Goal: Task Accomplishment & Management: Complete application form

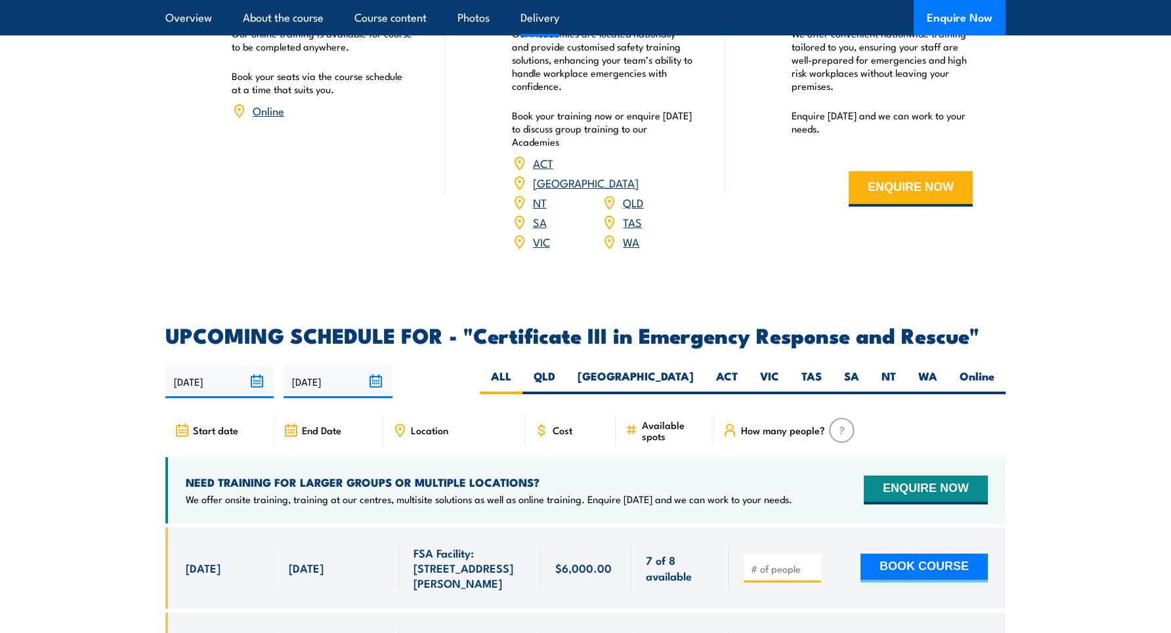
scroll to position [2954, 0]
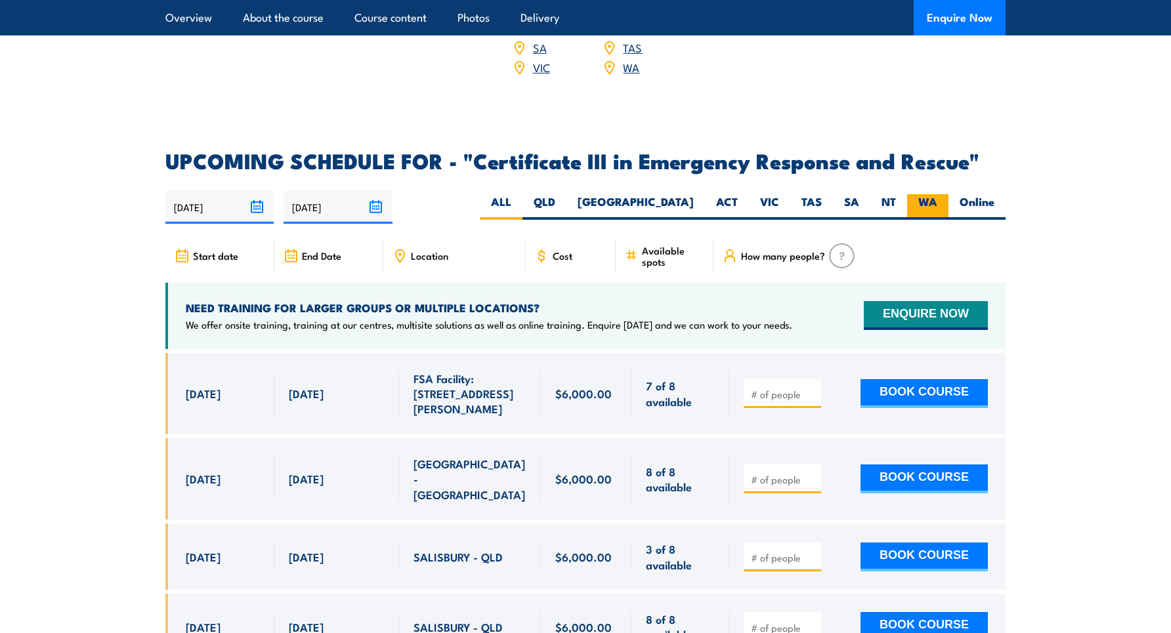
click at [934, 194] on label "WA" at bounding box center [927, 207] width 41 height 26
click at [937, 194] on input "WA" at bounding box center [941, 198] width 9 height 9
radio input "true"
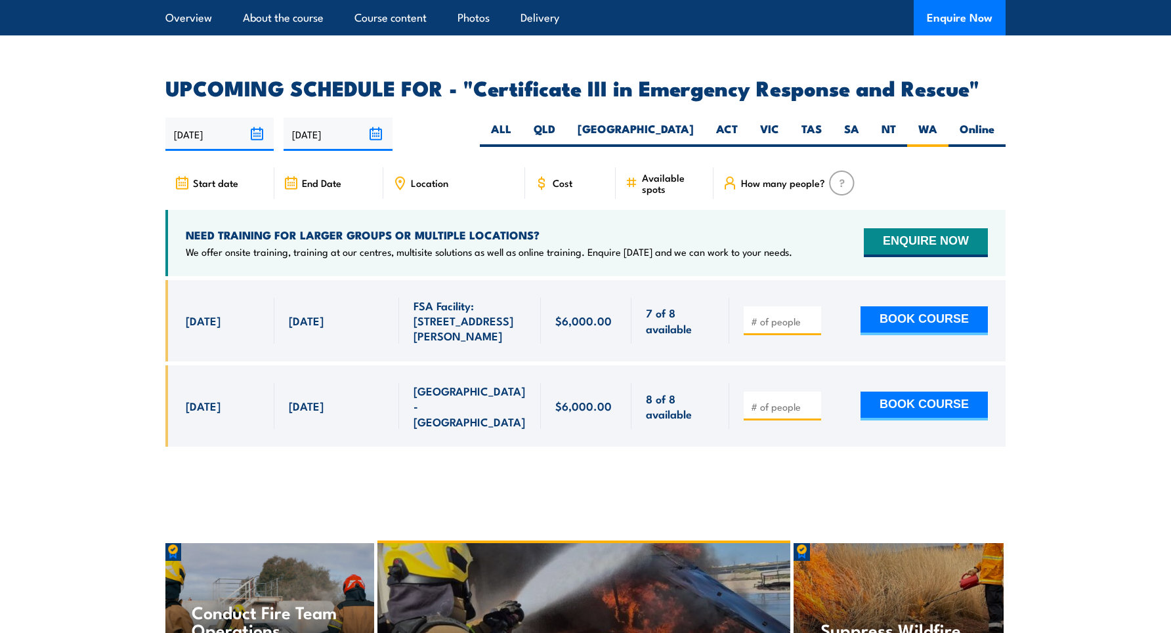
scroll to position [3085, 0]
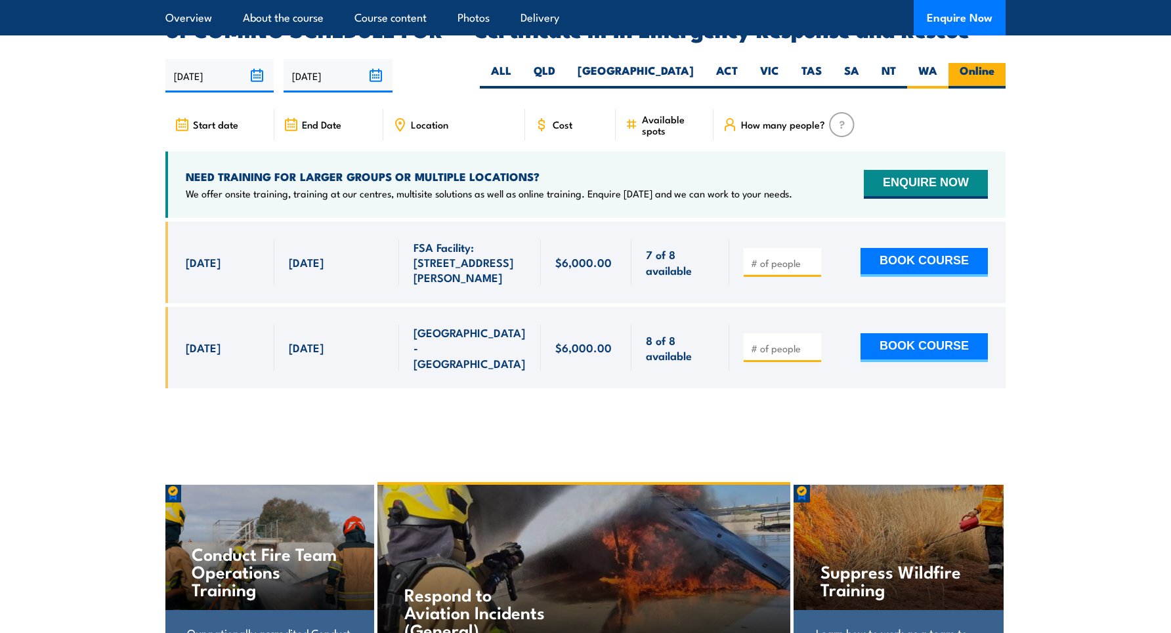
click at [958, 63] on label "Online" at bounding box center [977, 76] width 57 height 26
click at [994, 63] on input "Online" at bounding box center [998, 67] width 9 height 9
radio input "true"
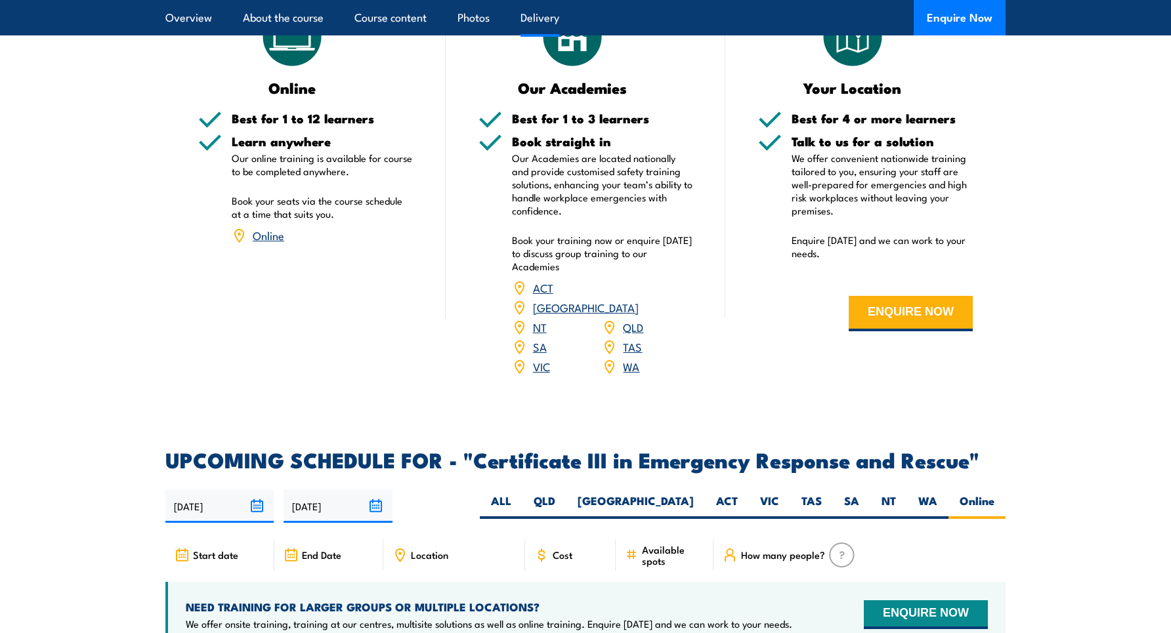
scroll to position [2626, 0]
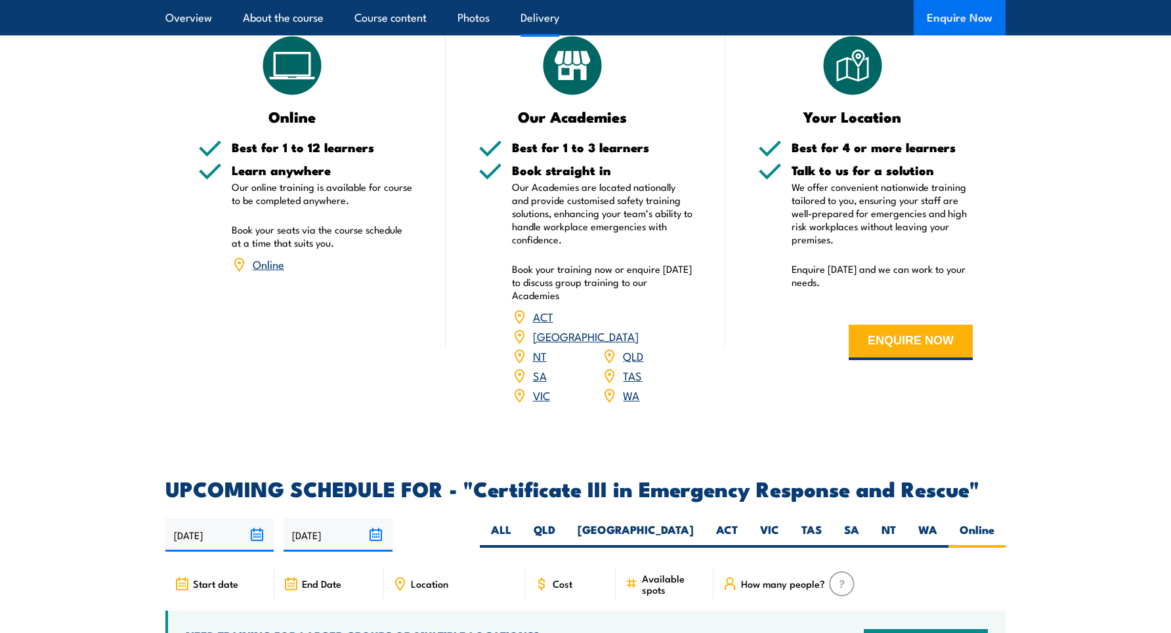
click at [977, 24] on button "Enquire Now" at bounding box center [960, 17] width 92 height 35
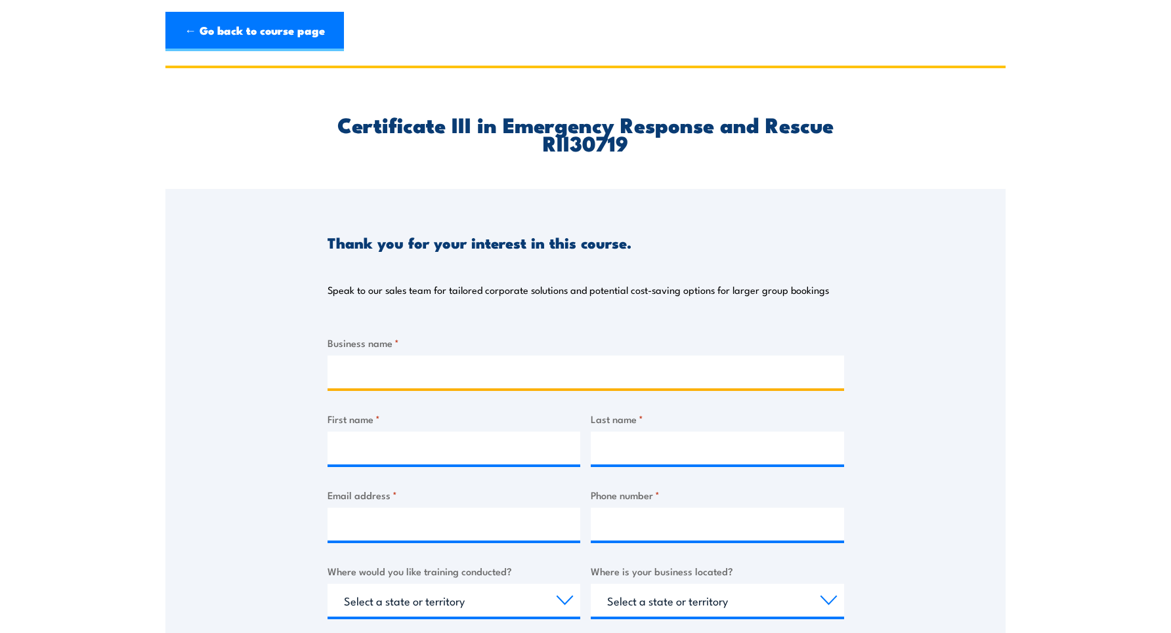
click at [387, 367] on input "Business name *" at bounding box center [586, 372] width 517 height 33
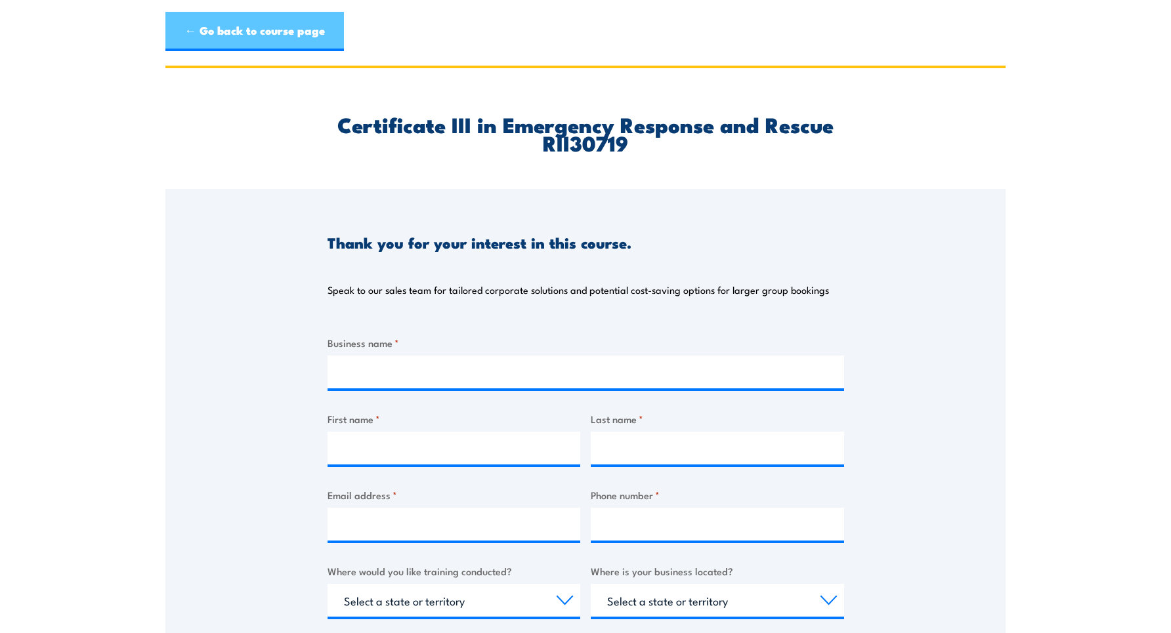
click at [261, 23] on link "← Go back to course page" at bounding box center [254, 31] width 179 height 39
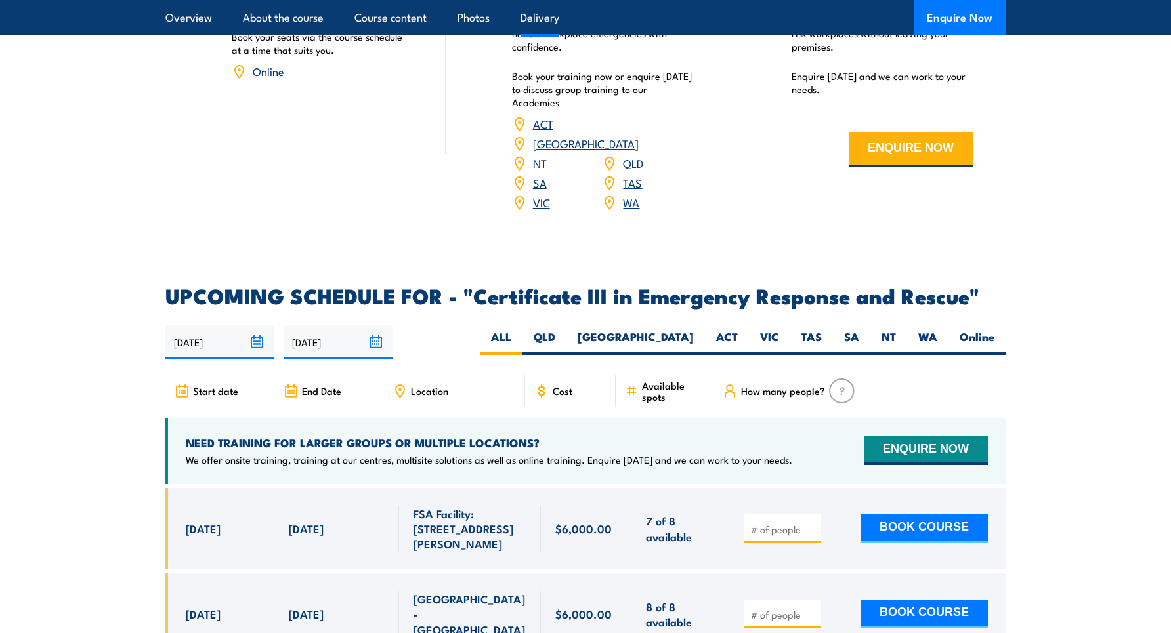
scroll to position [2823, 0]
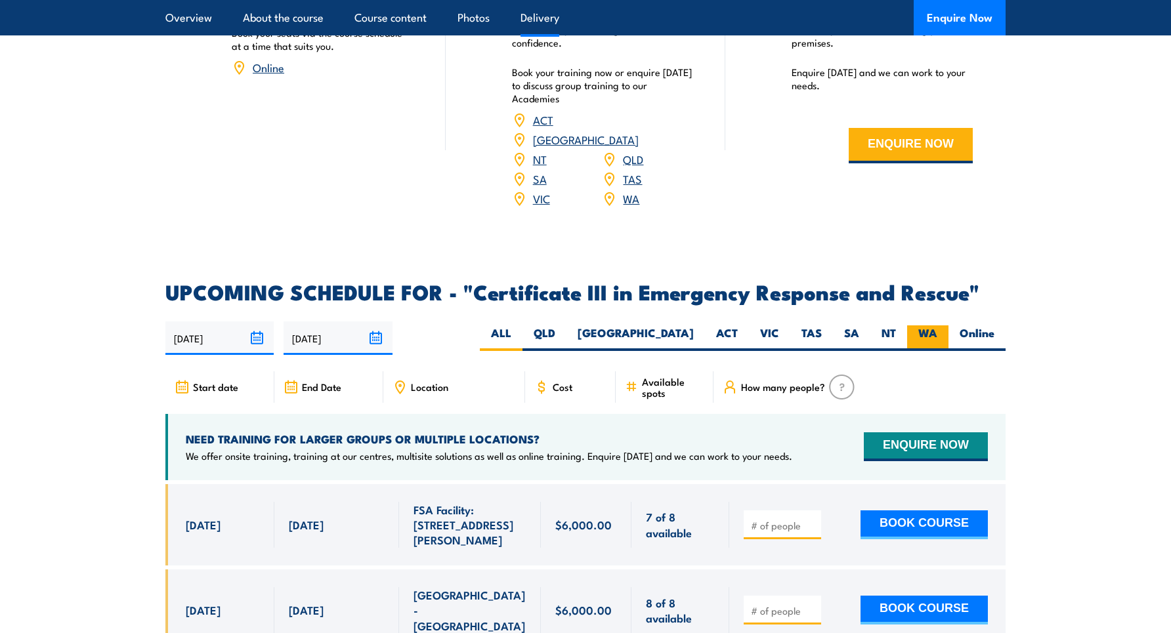
click at [927, 326] on label "WA" at bounding box center [927, 339] width 41 height 26
click at [937, 326] on input "WA" at bounding box center [941, 330] width 9 height 9
radio input "true"
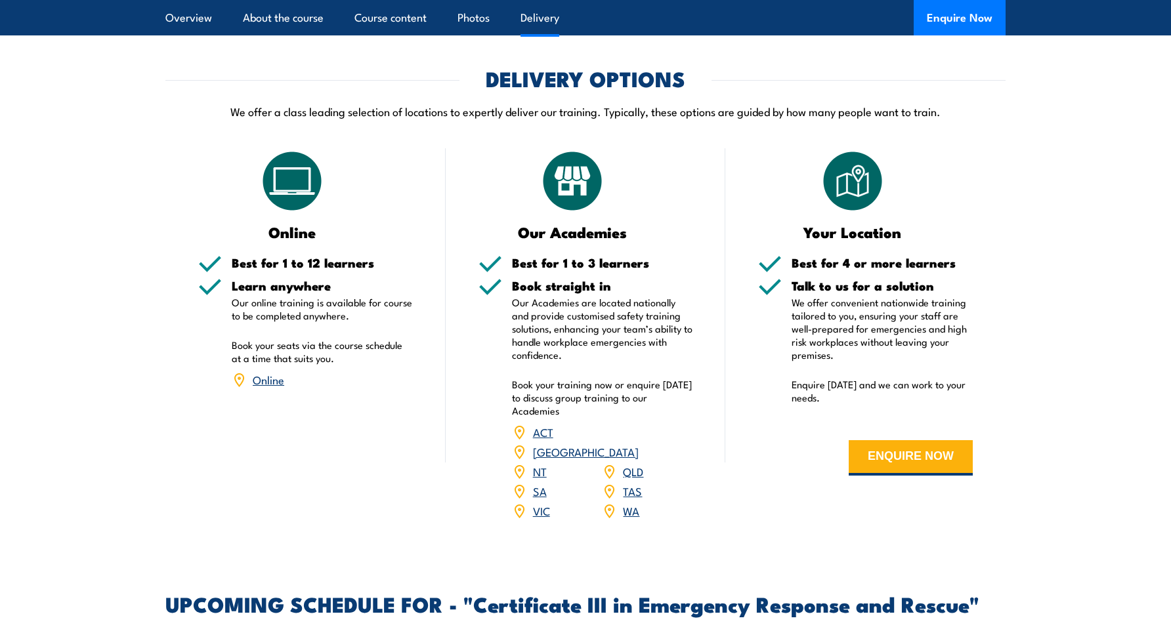
scroll to position [2429, 0]
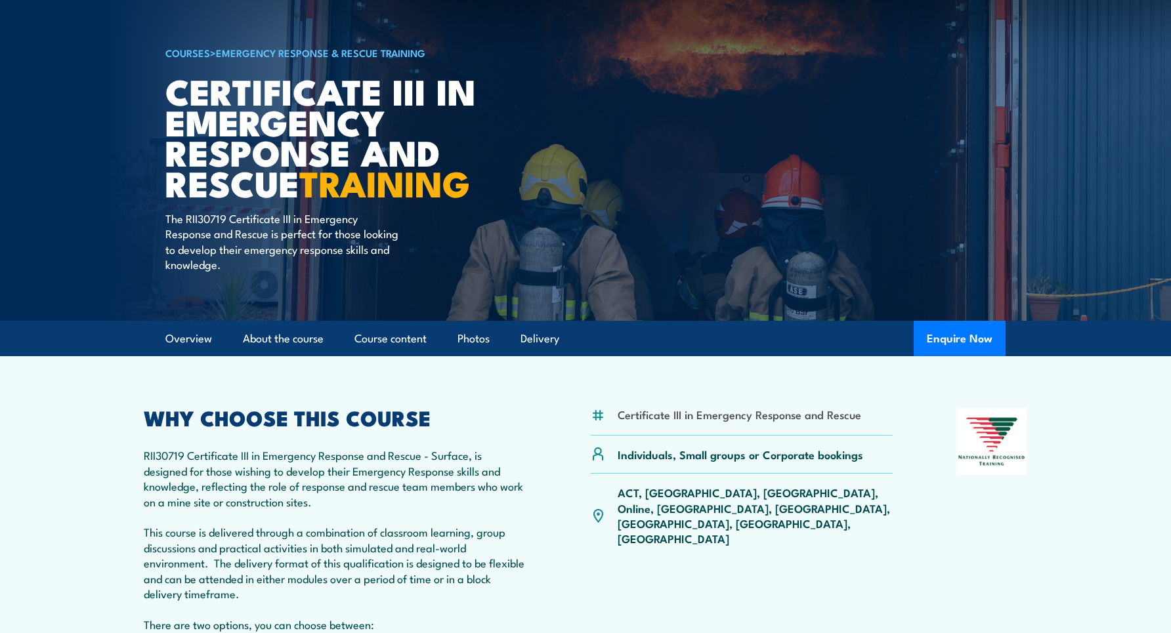
scroll to position [146, 0]
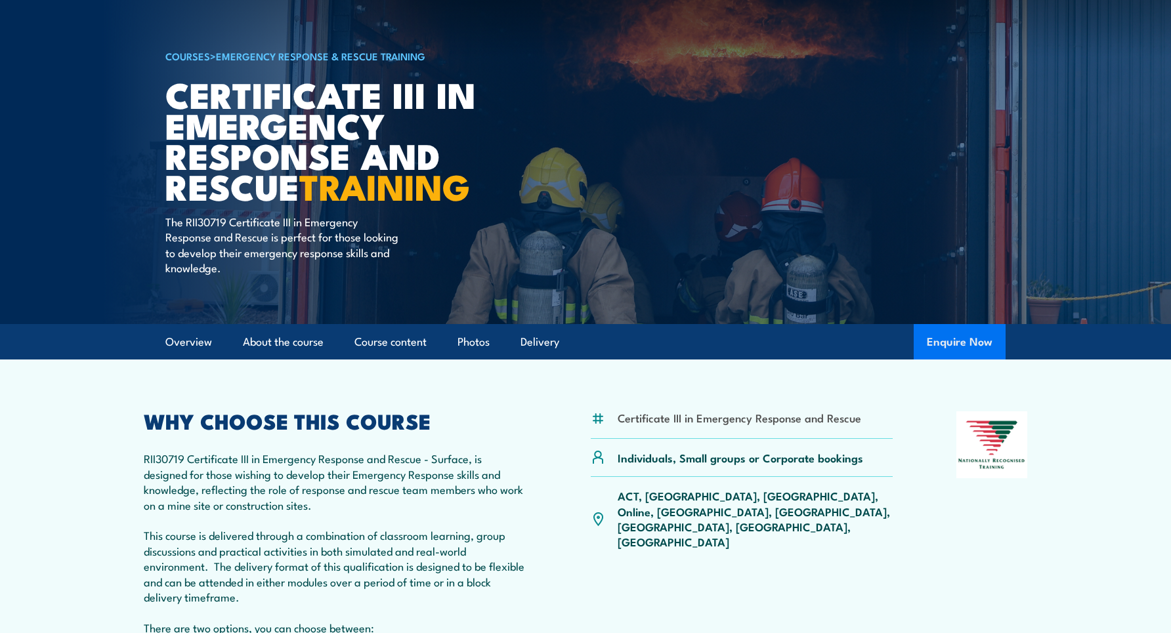
click at [944, 341] on button "Enquire Now" at bounding box center [960, 341] width 92 height 35
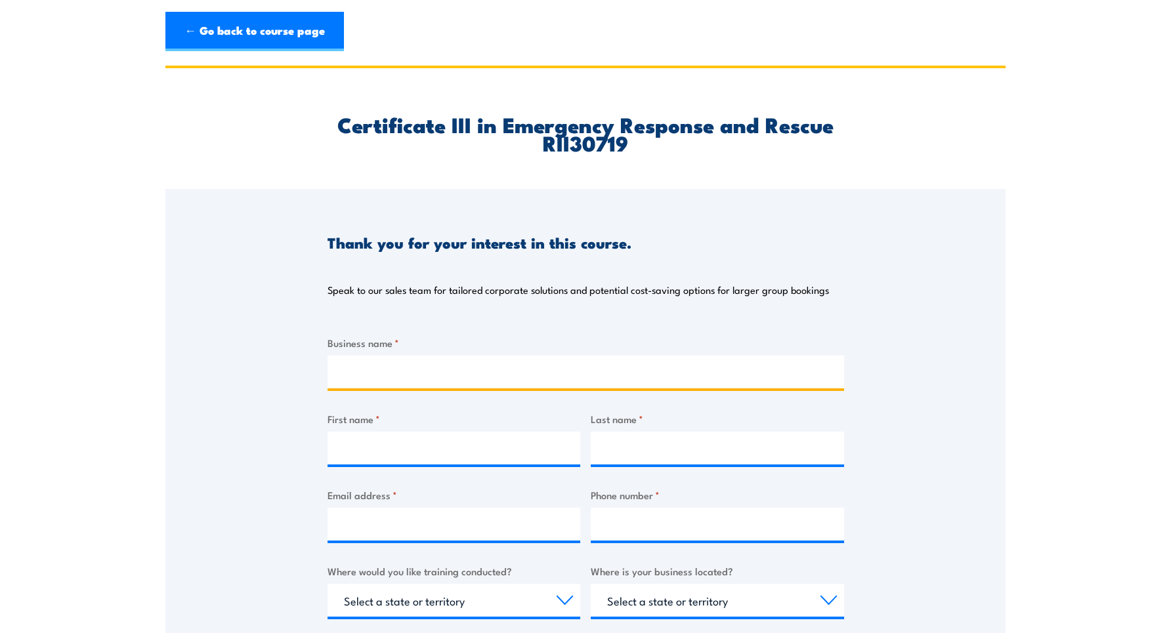
click at [396, 370] on input "Business name *" at bounding box center [586, 372] width 517 height 33
type input "Aurenne Mining"
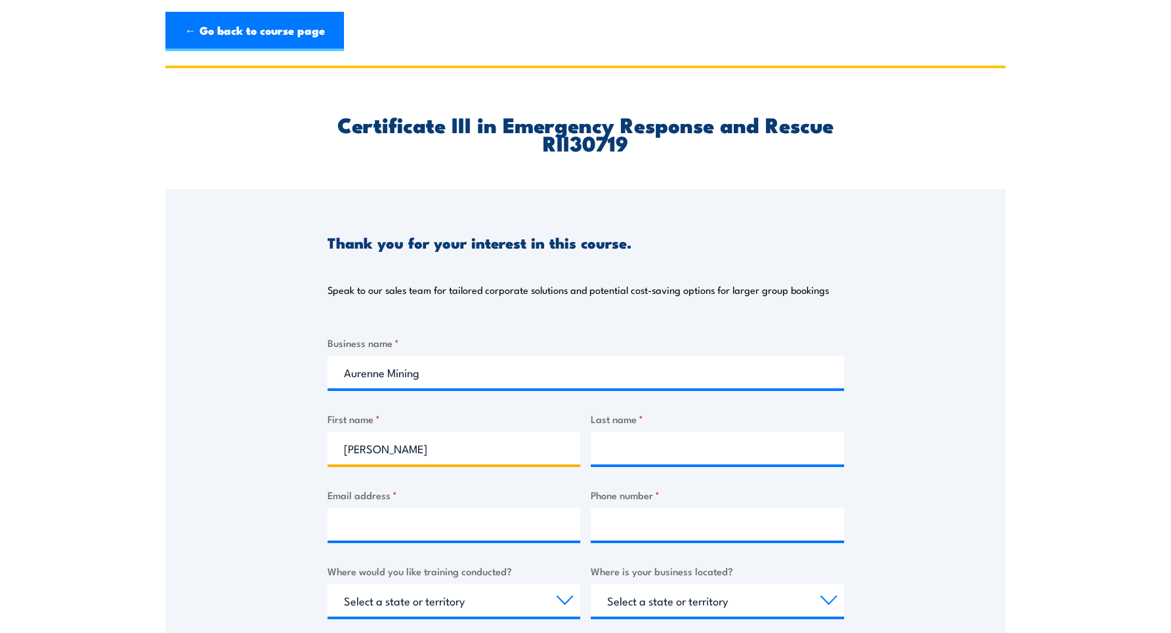
type input "Dylan"
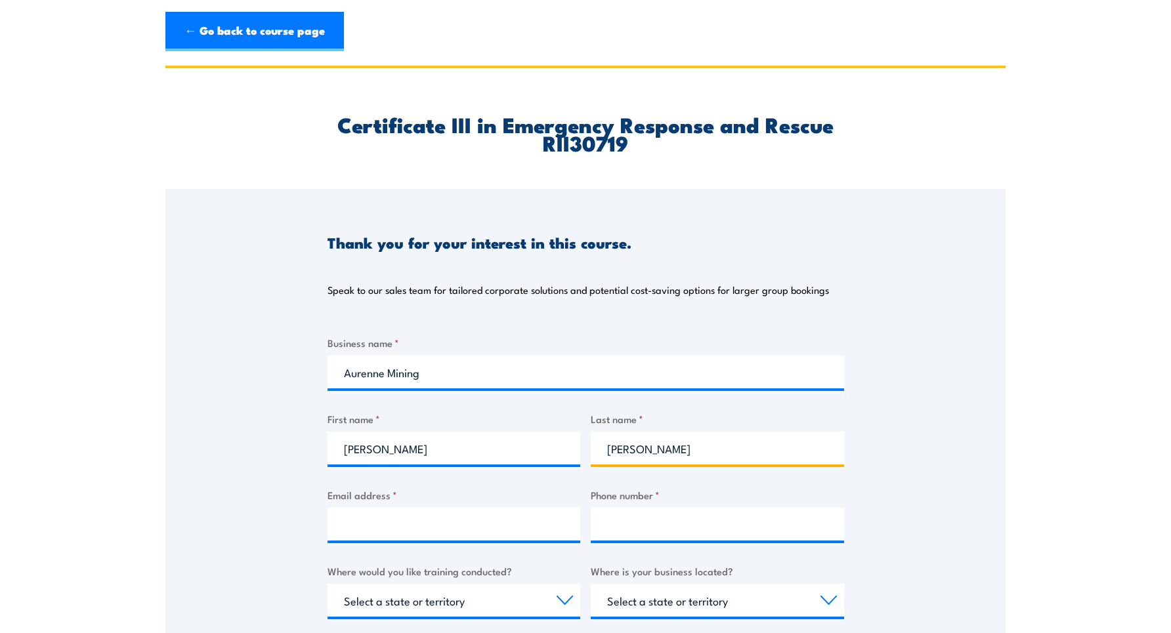
type input "Smith"
type input "smithdy97@gmail.com"
type input "0406711174"
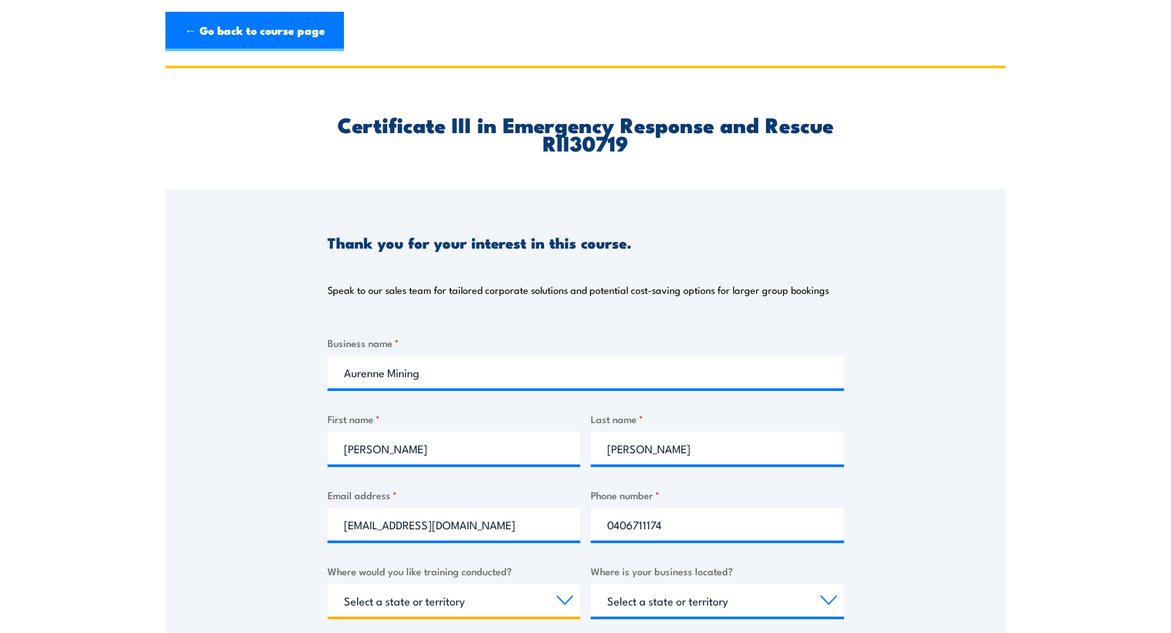
select select "WA"
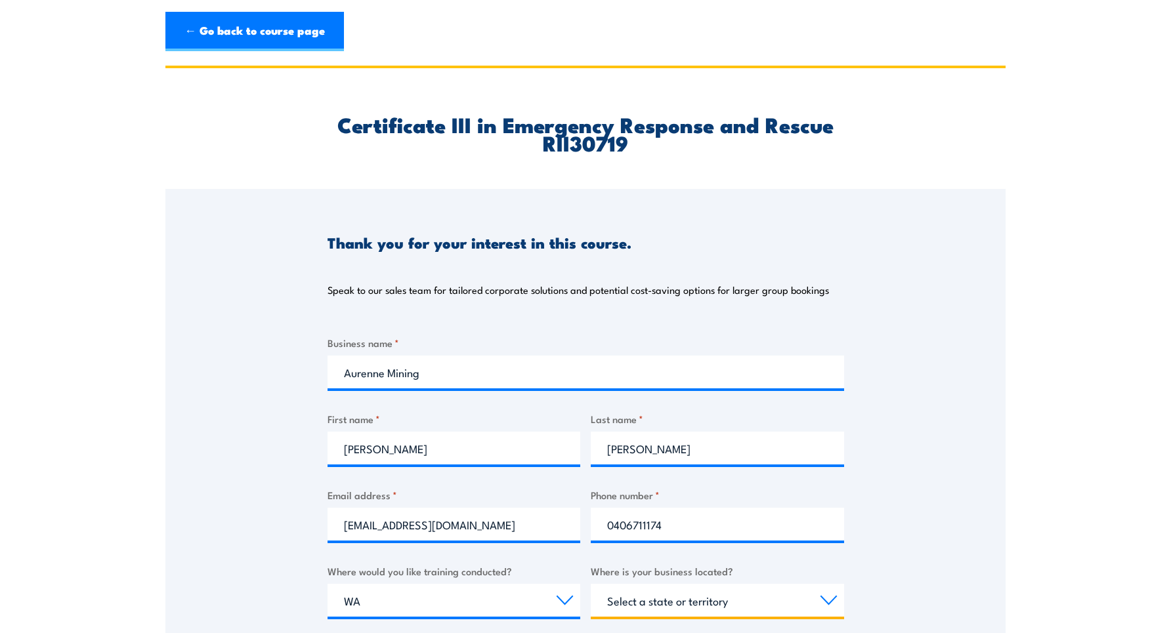
select select "WA"
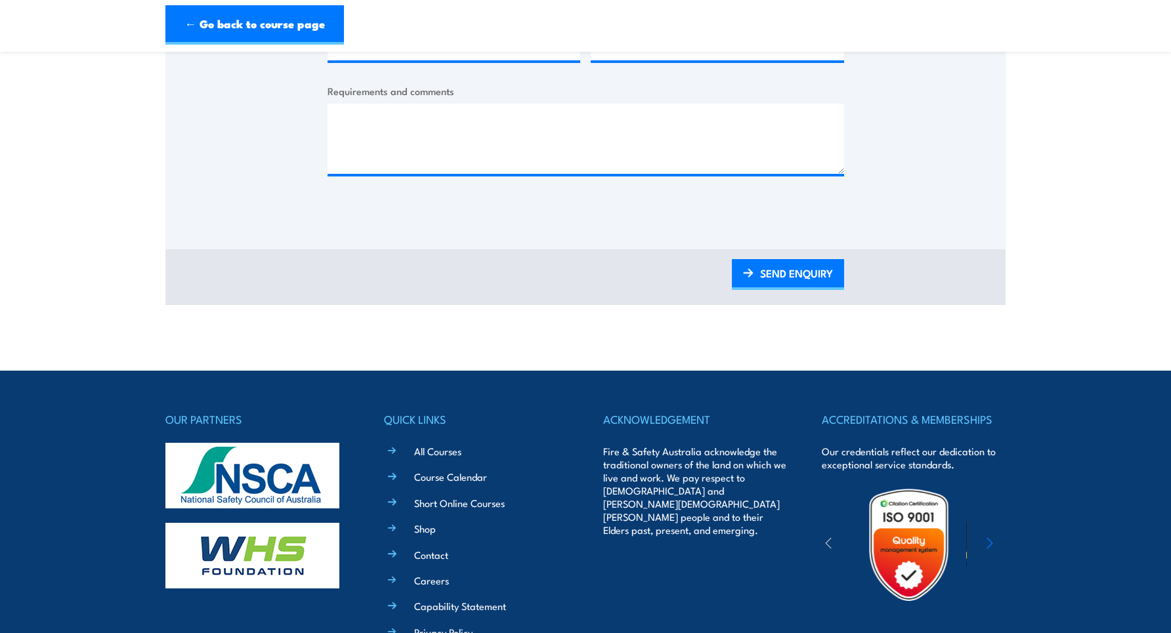
scroll to position [525, 0]
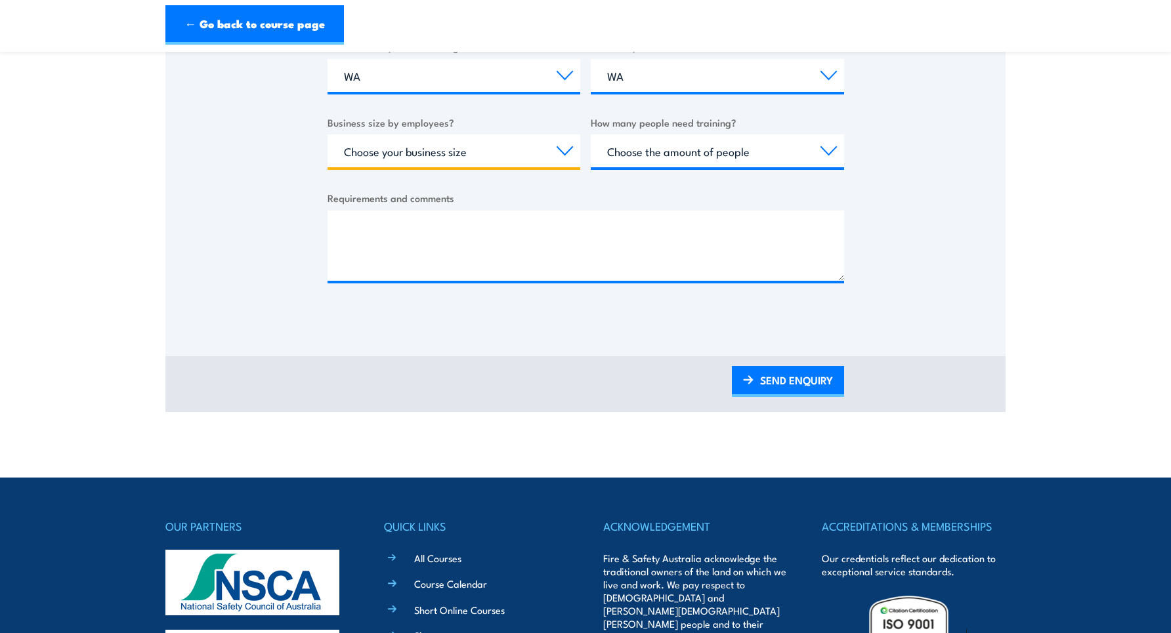
click at [438, 157] on select "Choose your business size 1 to 19 20 to 199 200+" at bounding box center [454, 151] width 253 height 33
select select "1 to 19"
click at [328, 135] on select "Choose your business size 1 to 19 20 to 199 200+" at bounding box center [454, 151] width 253 height 33
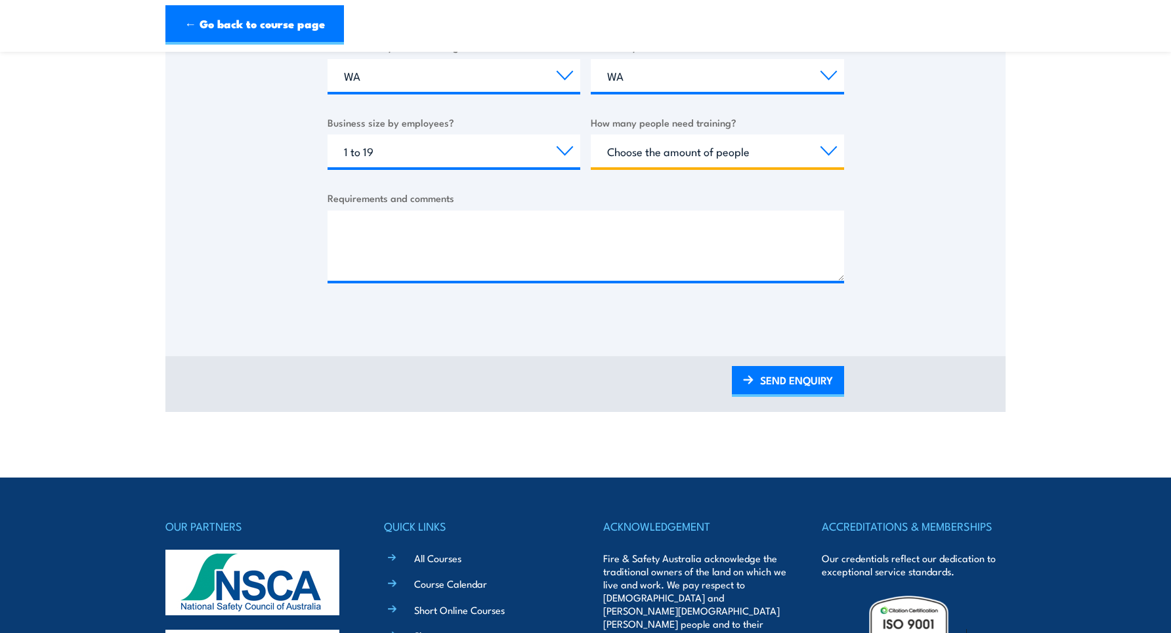
click at [650, 161] on select "Choose the amount of people 1 to 4 5 to 19 20+" at bounding box center [717, 151] width 253 height 33
select select "1 to 4"
click at [591, 135] on select "Choose the amount of people 1 to 4 5 to 19 20+" at bounding box center [717, 151] width 253 height 33
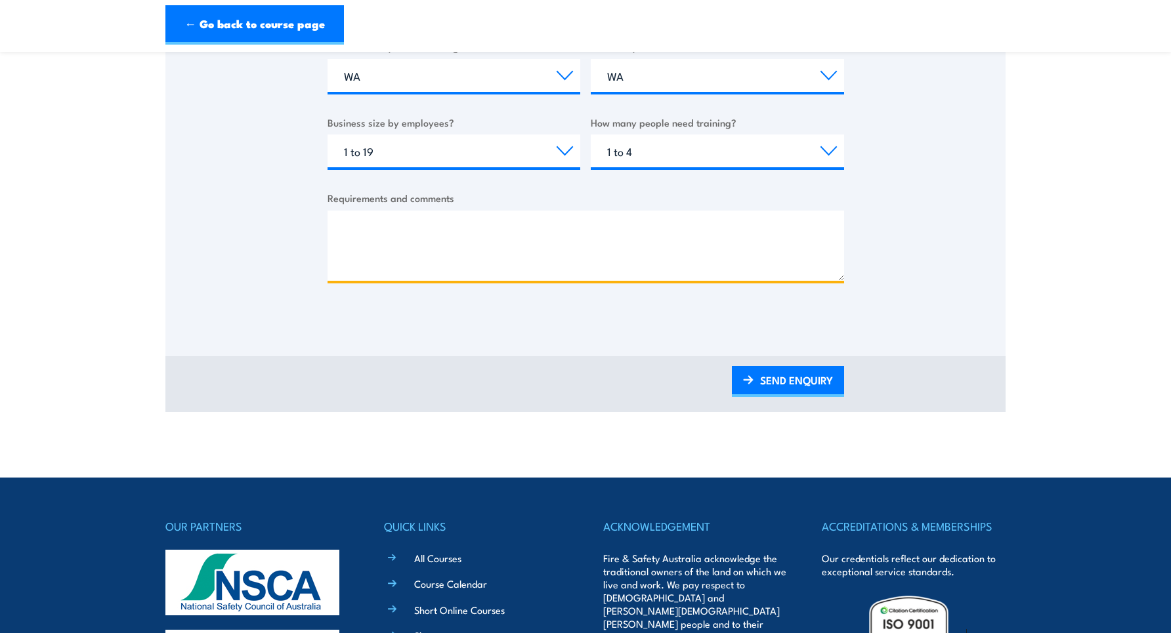
click at [447, 229] on textarea "Requirements and comments" at bounding box center [586, 246] width 517 height 70
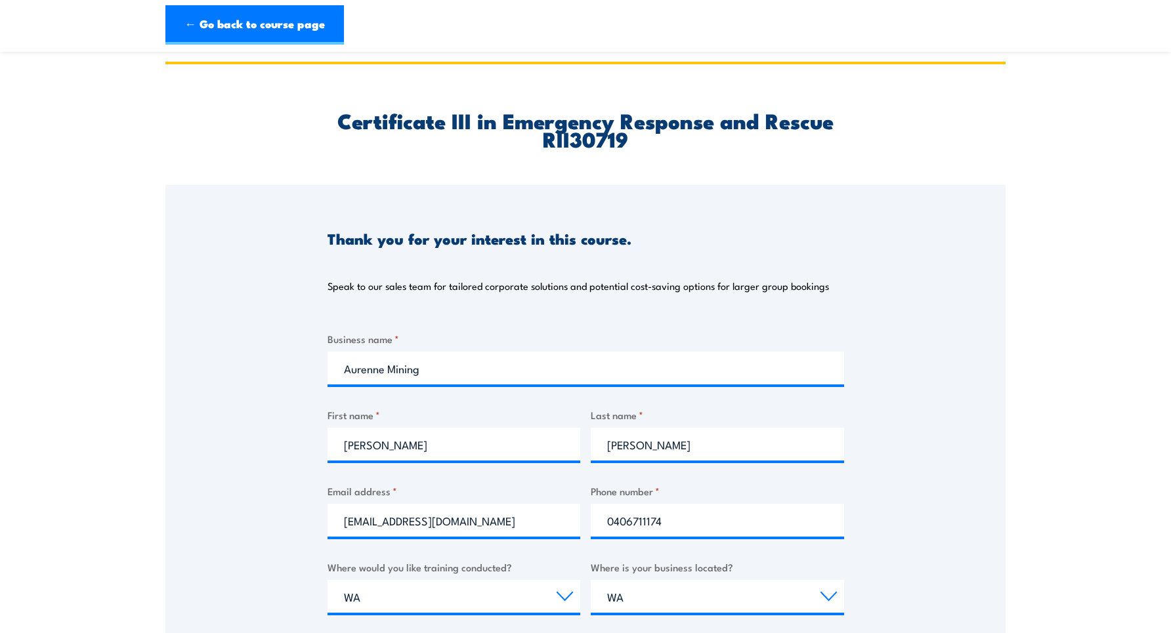
scroll to position [0, 0]
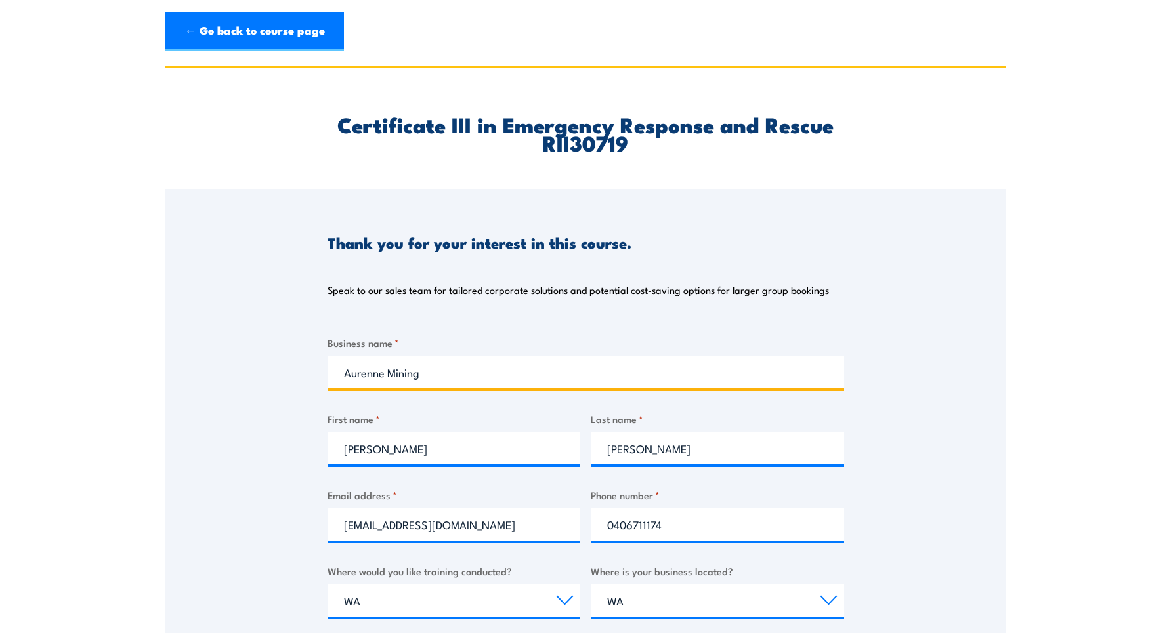
drag, startPoint x: 463, startPoint y: 363, endPoint x: 209, endPoint y: 371, distance: 254.2
click at [209, 371] on div "Thank you for your interest in this course. Speak to our sales team for tailore…" at bounding box center [585, 517] width 840 height 656
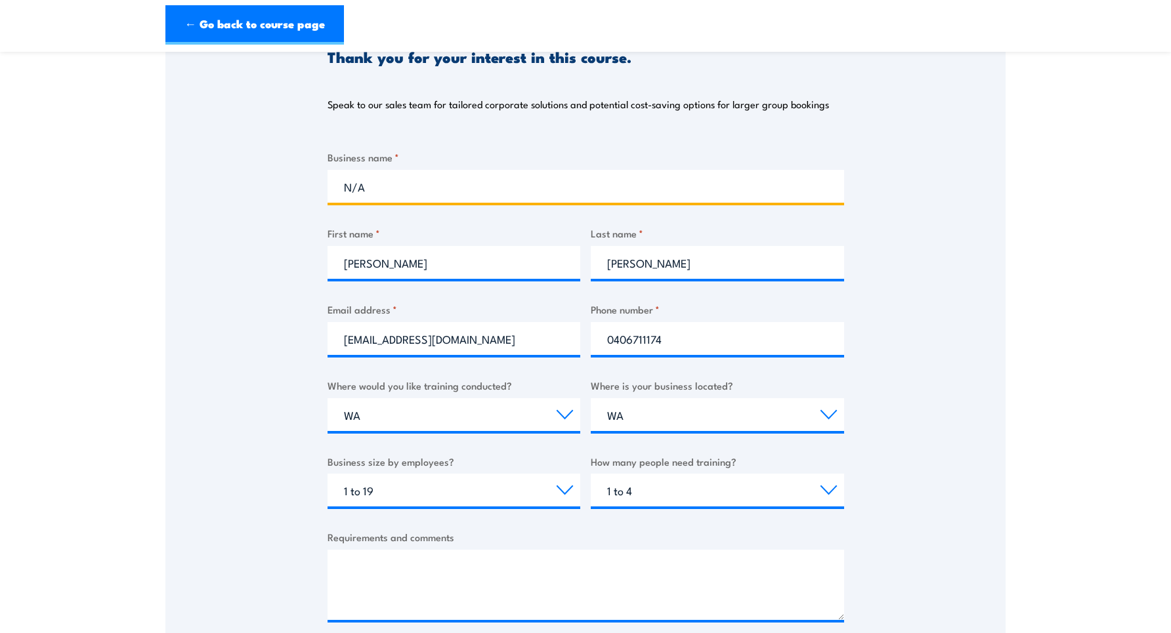
scroll to position [197, 0]
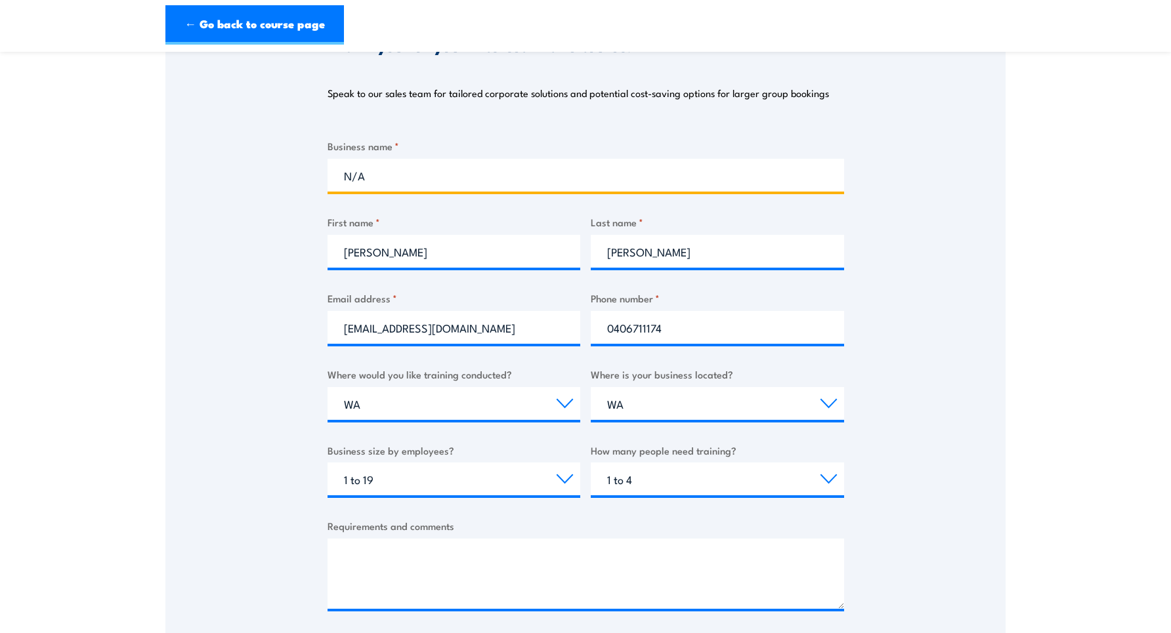
type input "N/A"
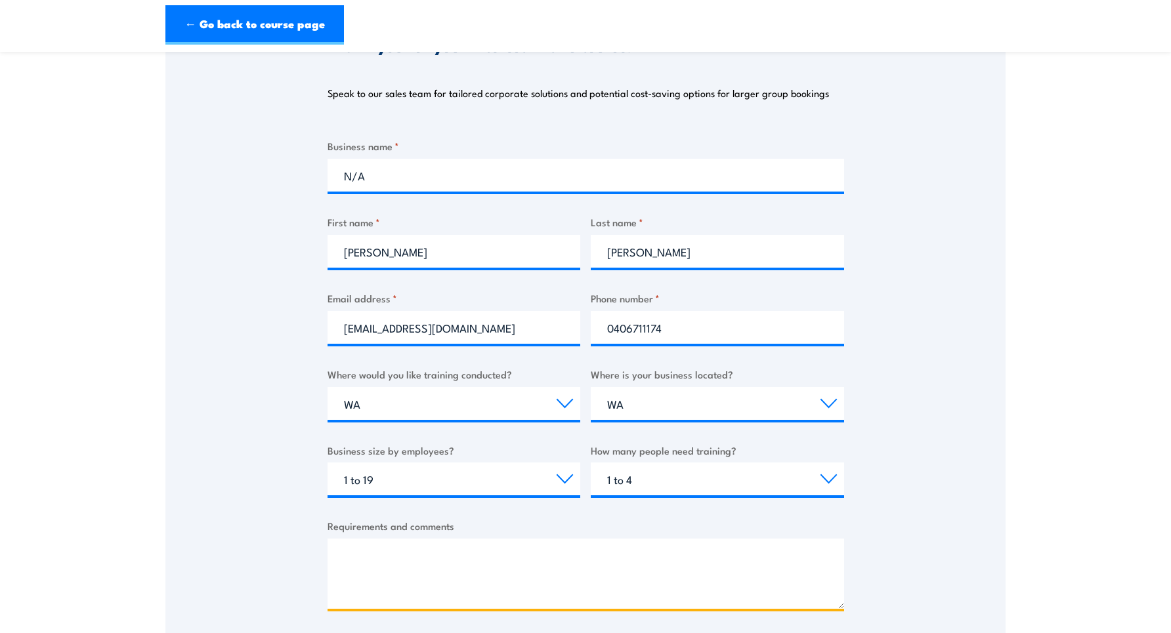
click at [372, 554] on textarea "Requirements and comments" at bounding box center [586, 574] width 517 height 70
type textarea "T"
type textarea "t"
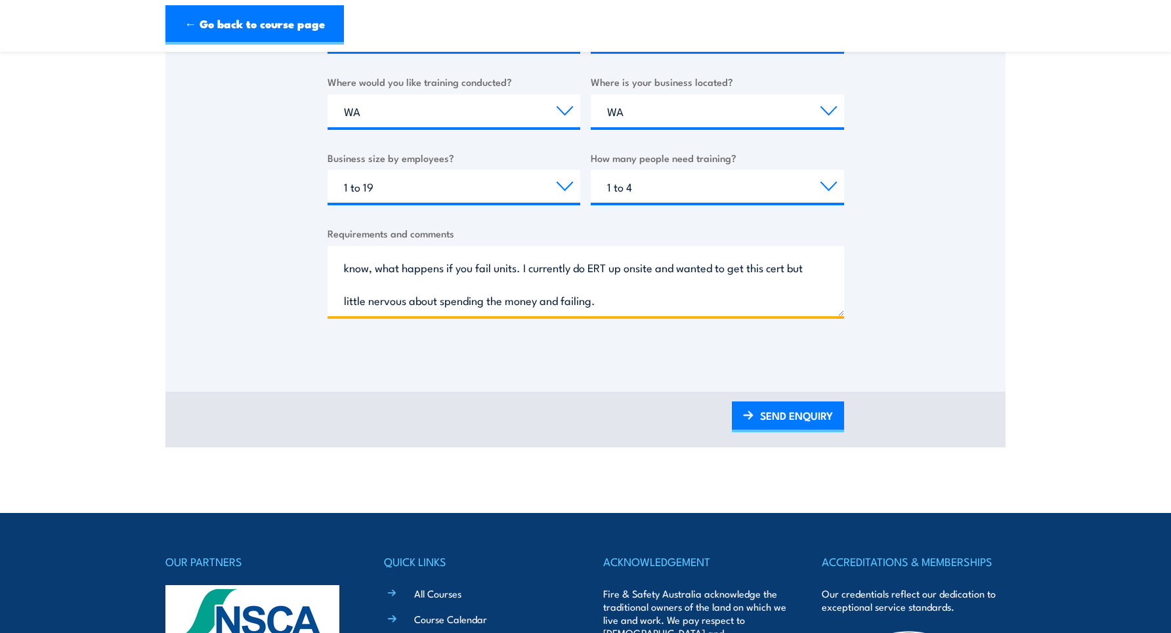
scroll to position [525, 0]
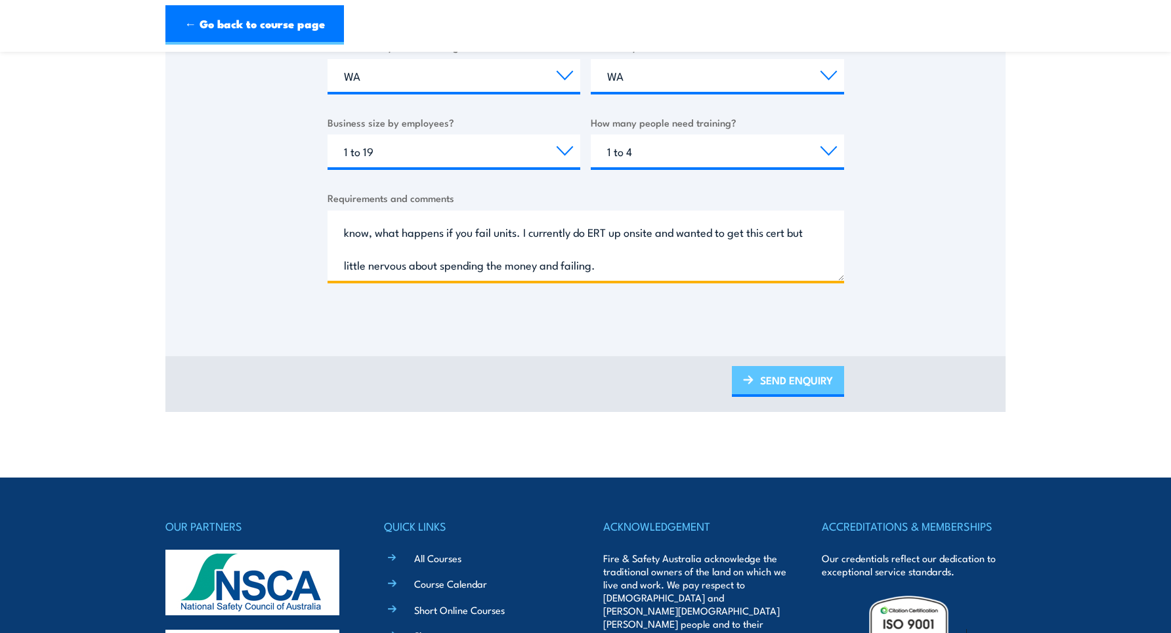
type textarea "Hi Team, Just wanted to get more info about the course. i am looking to do this…"
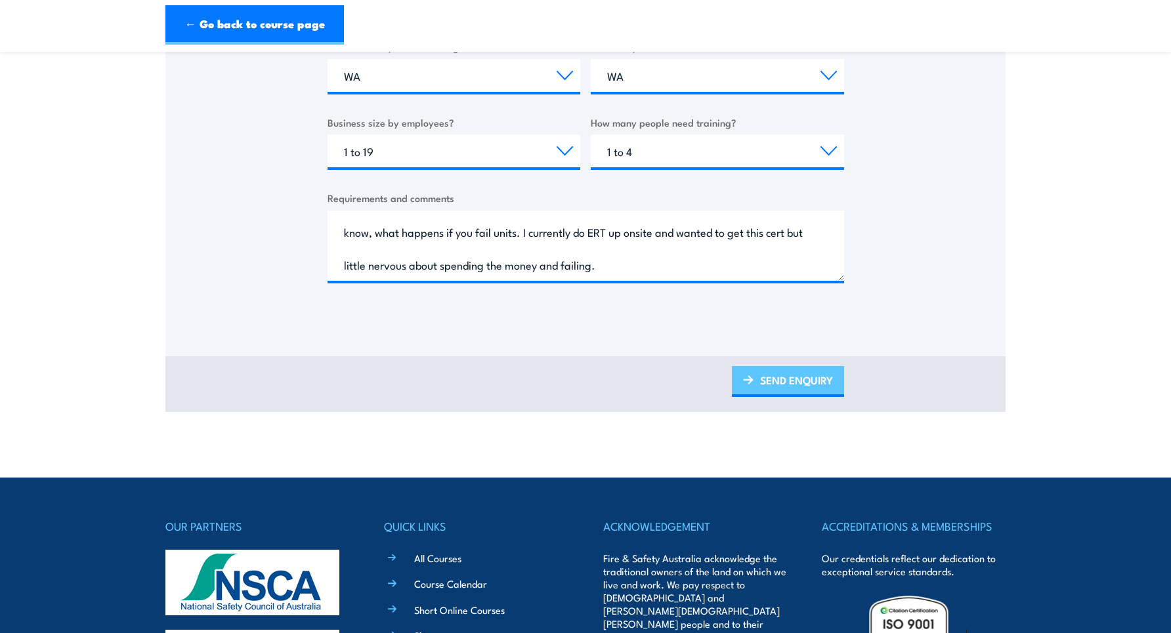
click at [754, 380] on link "SEND ENQUIRY" at bounding box center [788, 381] width 112 height 31
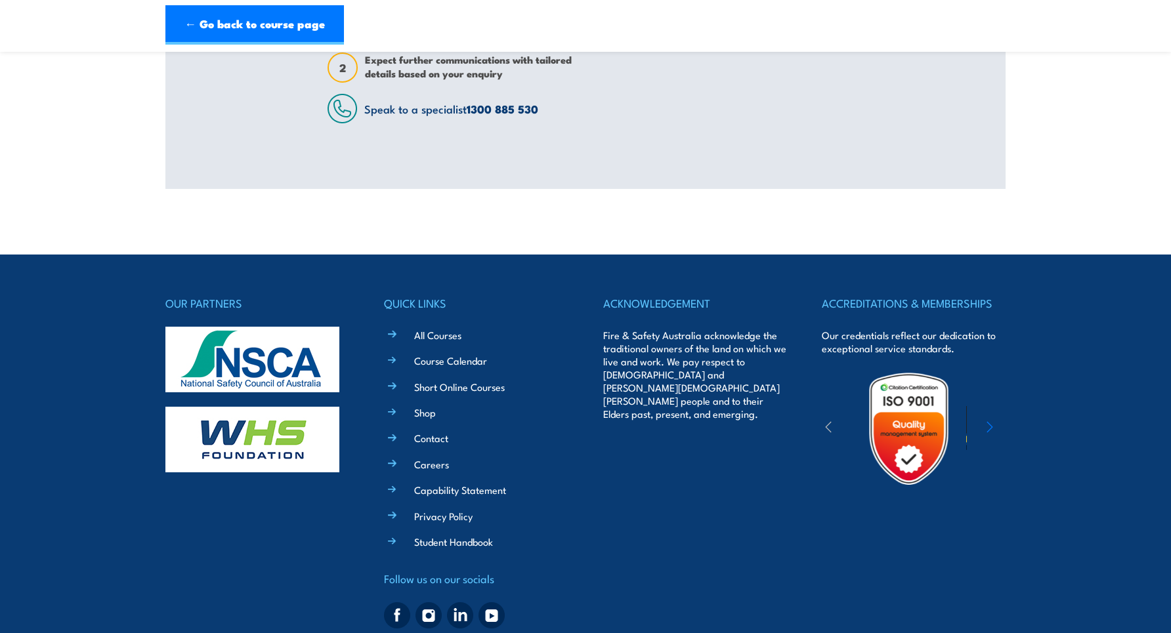
scroll to position [318, 0]
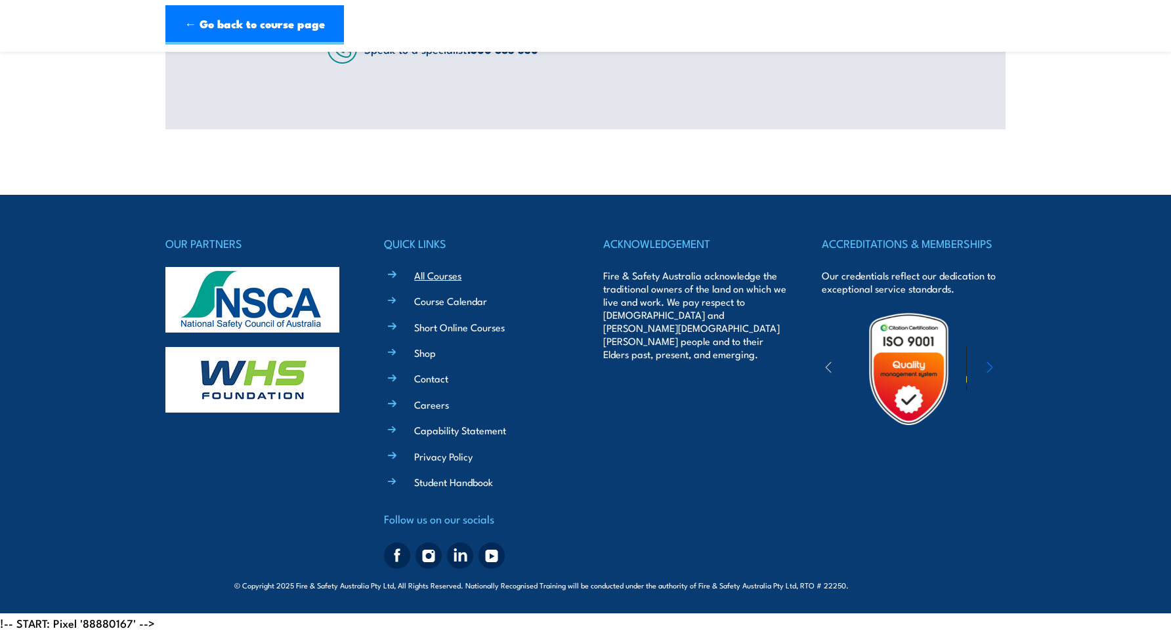
click at [440, 276] on link "All Courses" at bounding box center [437, 275] width 47 height 14
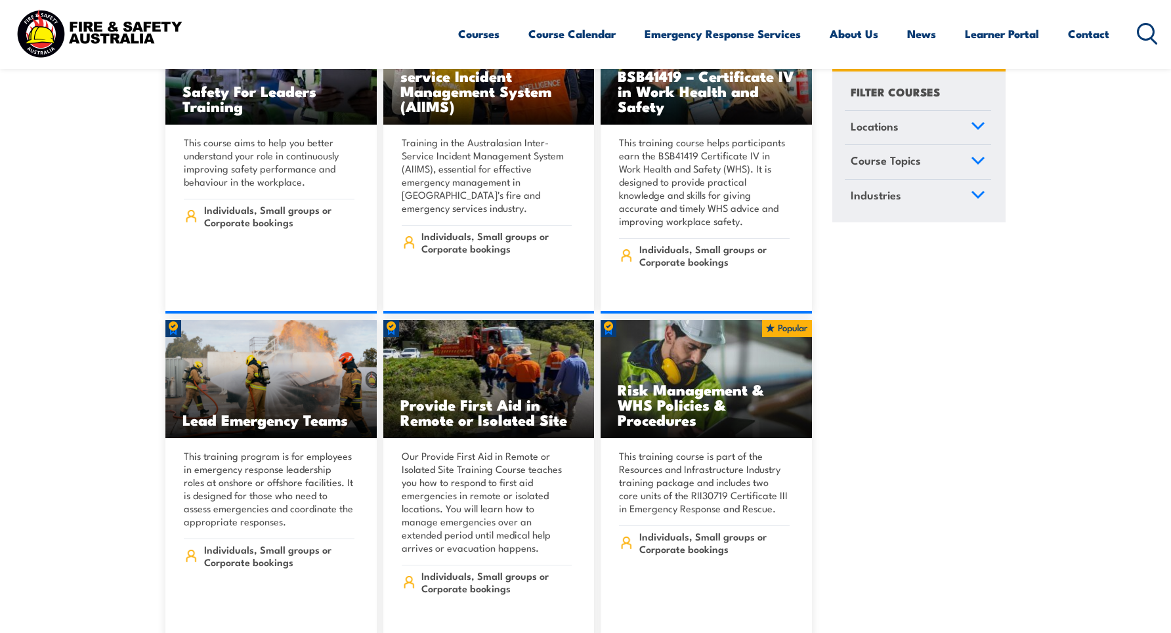
scroll to position [7549, 0]
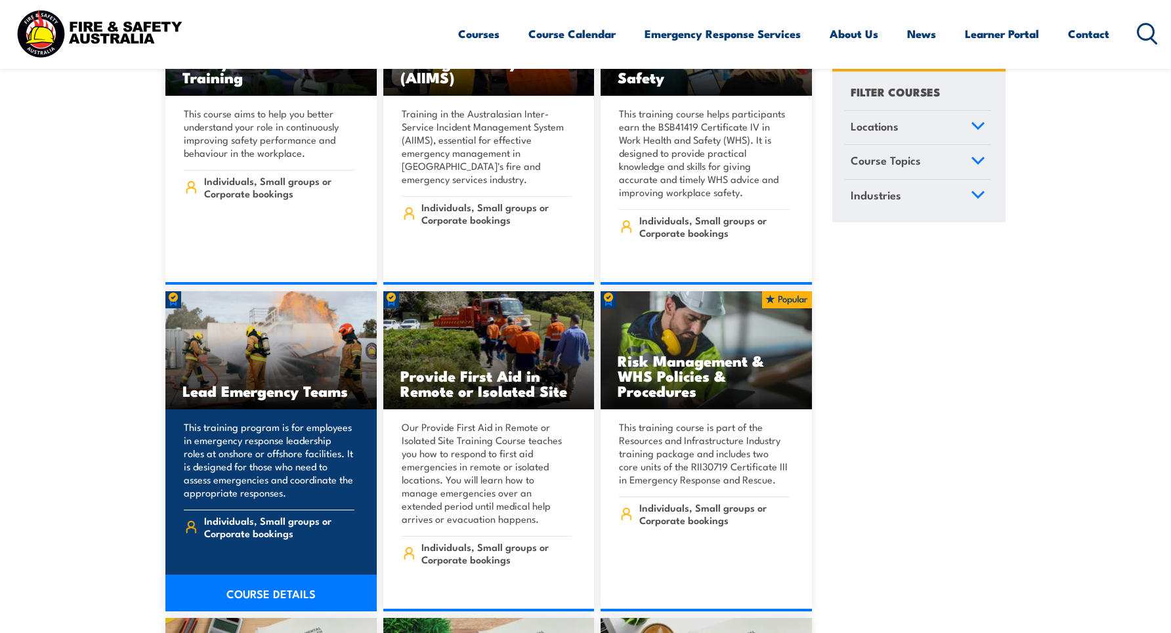
click at [270, 320] on img at bounding box center [270, 350] width 211 height 118
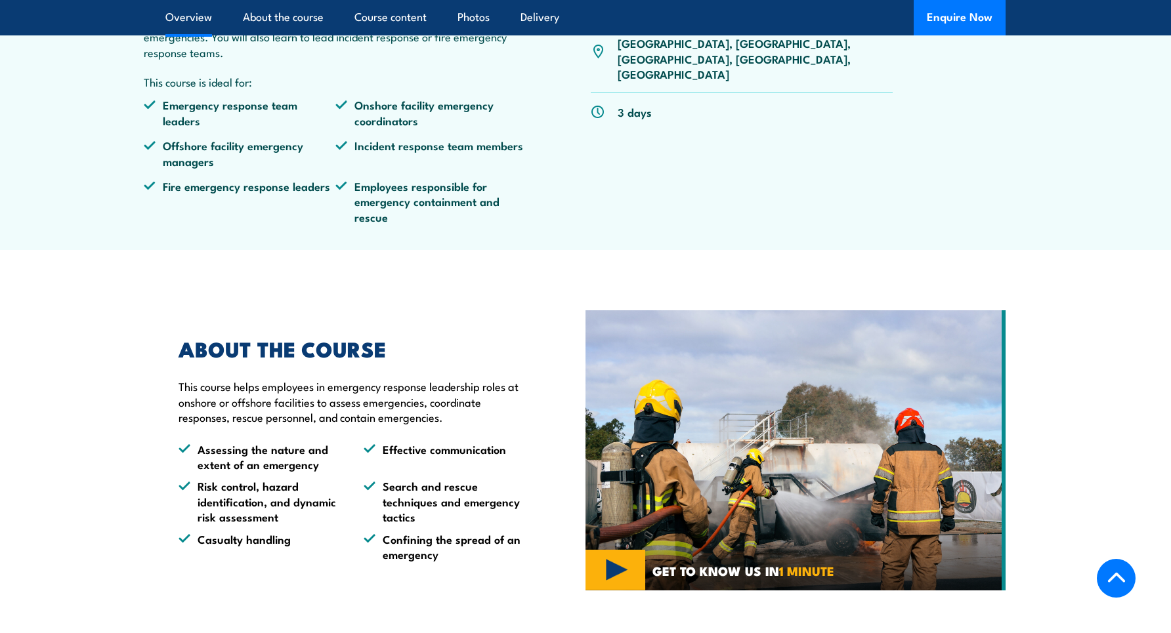
scroll to position [656, 0]
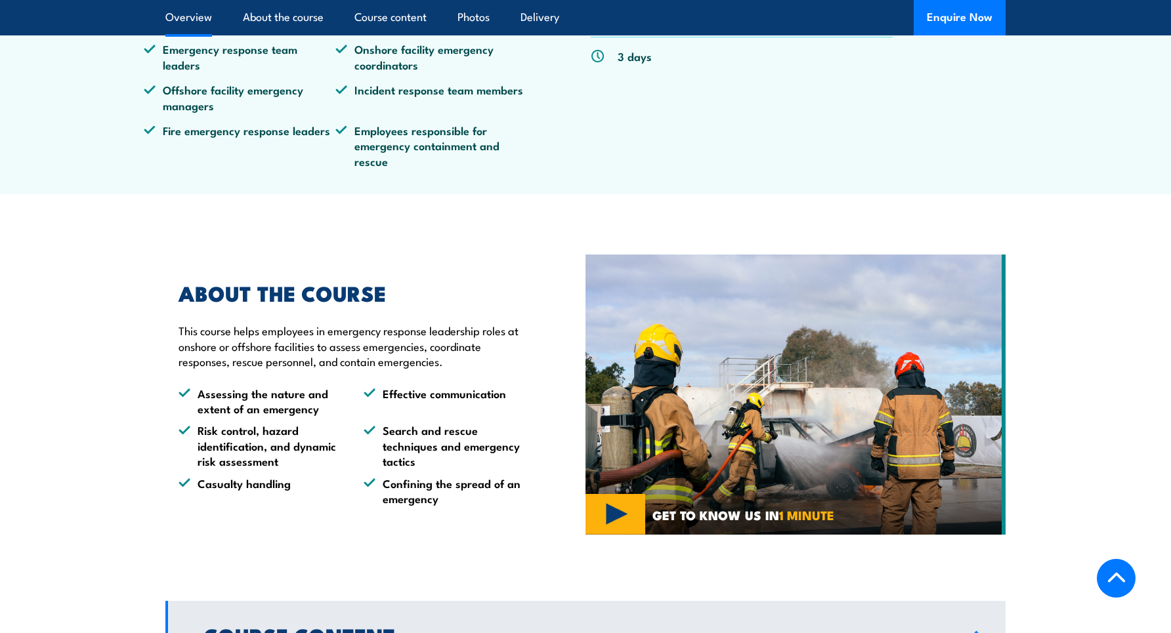
click at [602, 523] on img at bounding box center [796, 395] width 420 height 280
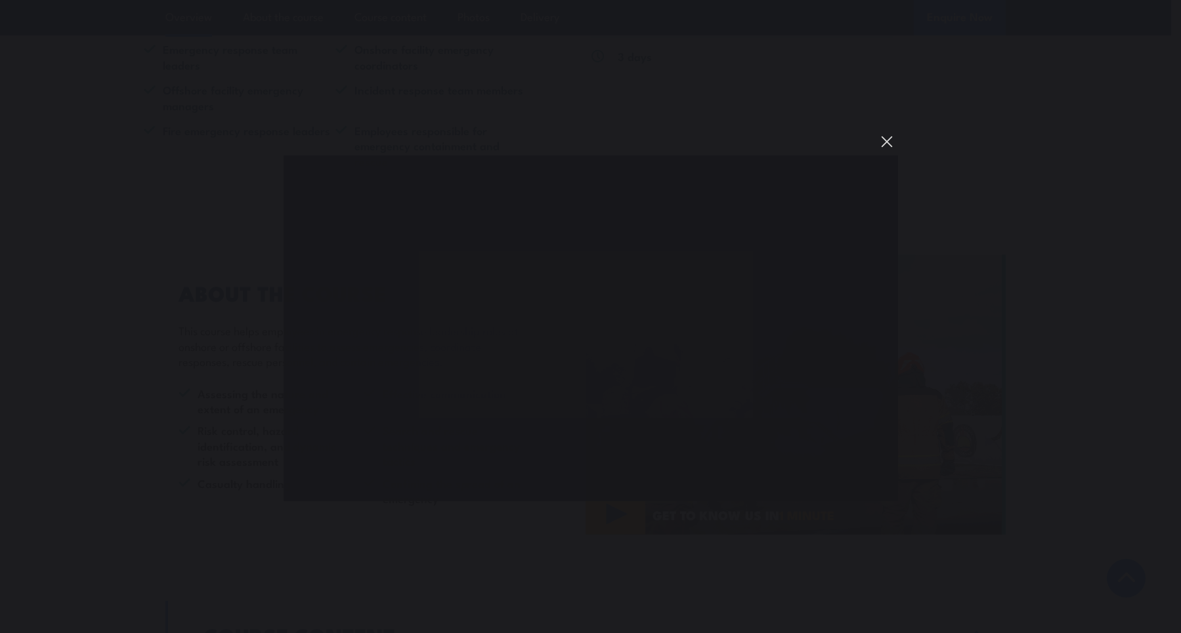
click at [888, 139] on button "You can close this modal content with the ESC key" at bounding box center [887, 142] width 22 height 22
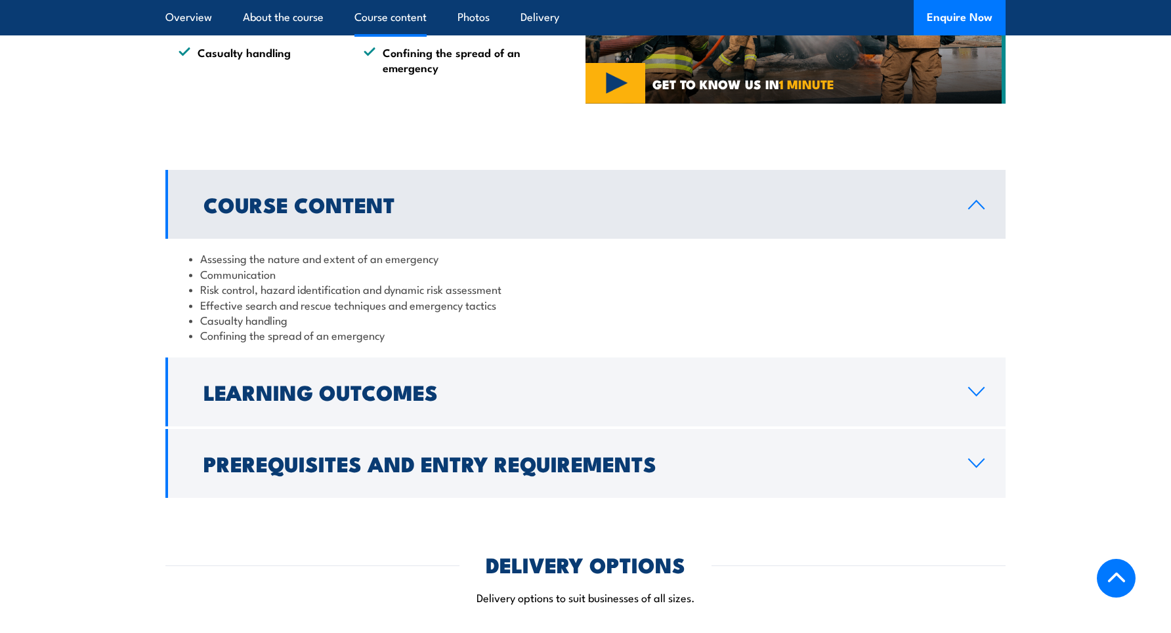
scroll to position [1116, 0]
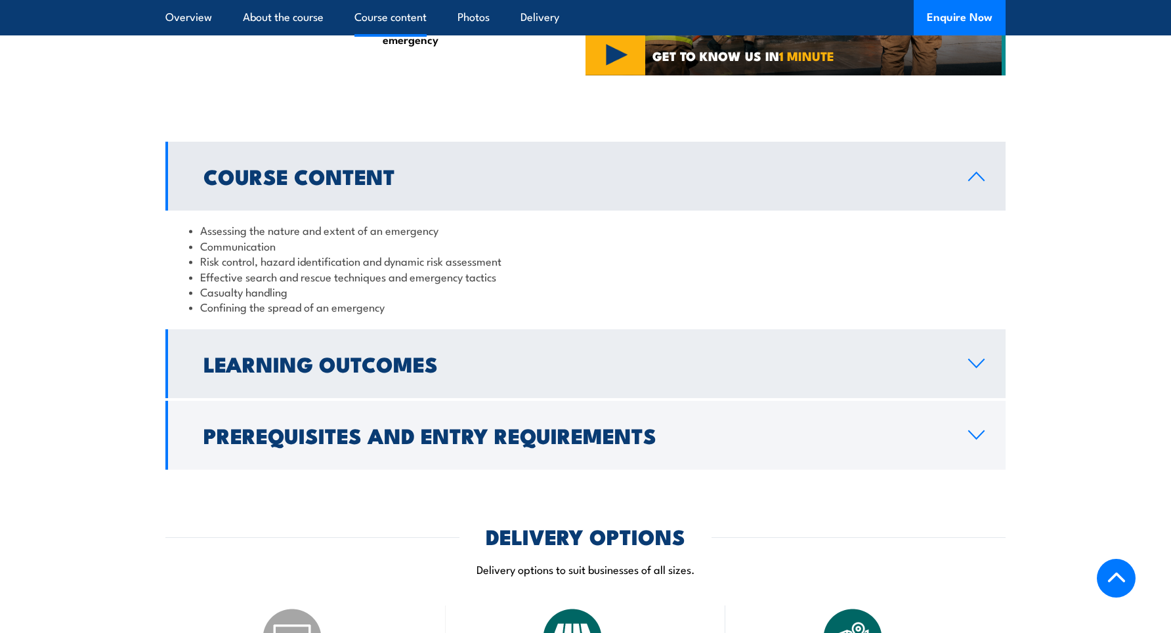
click at [452, 366] on h2 "Learning Outcomes" at bounding box center [575, 363] width 744 height 18
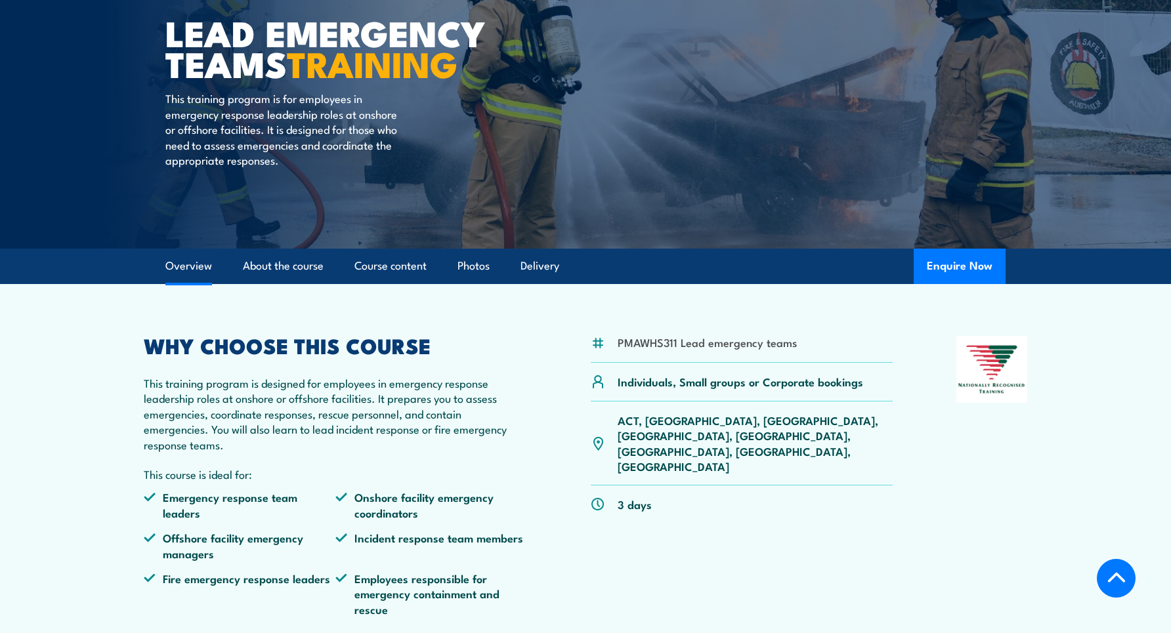
scroll to position [194, 0]
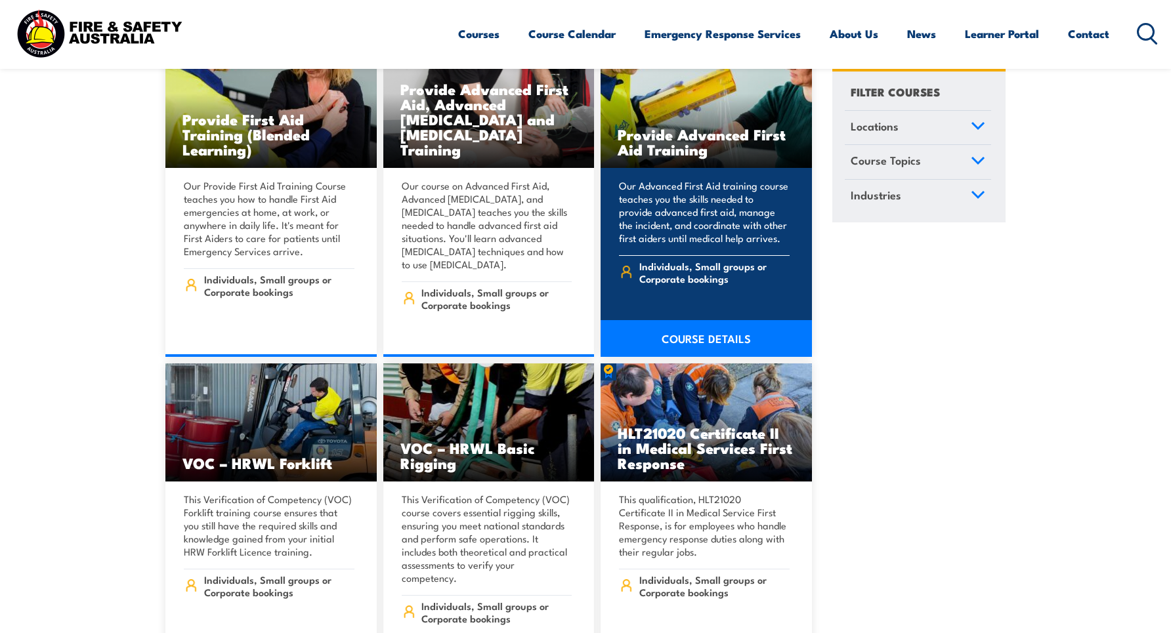
scroll to position [9584, 0]
